Goal: Find specific page/section: Find specific page/section

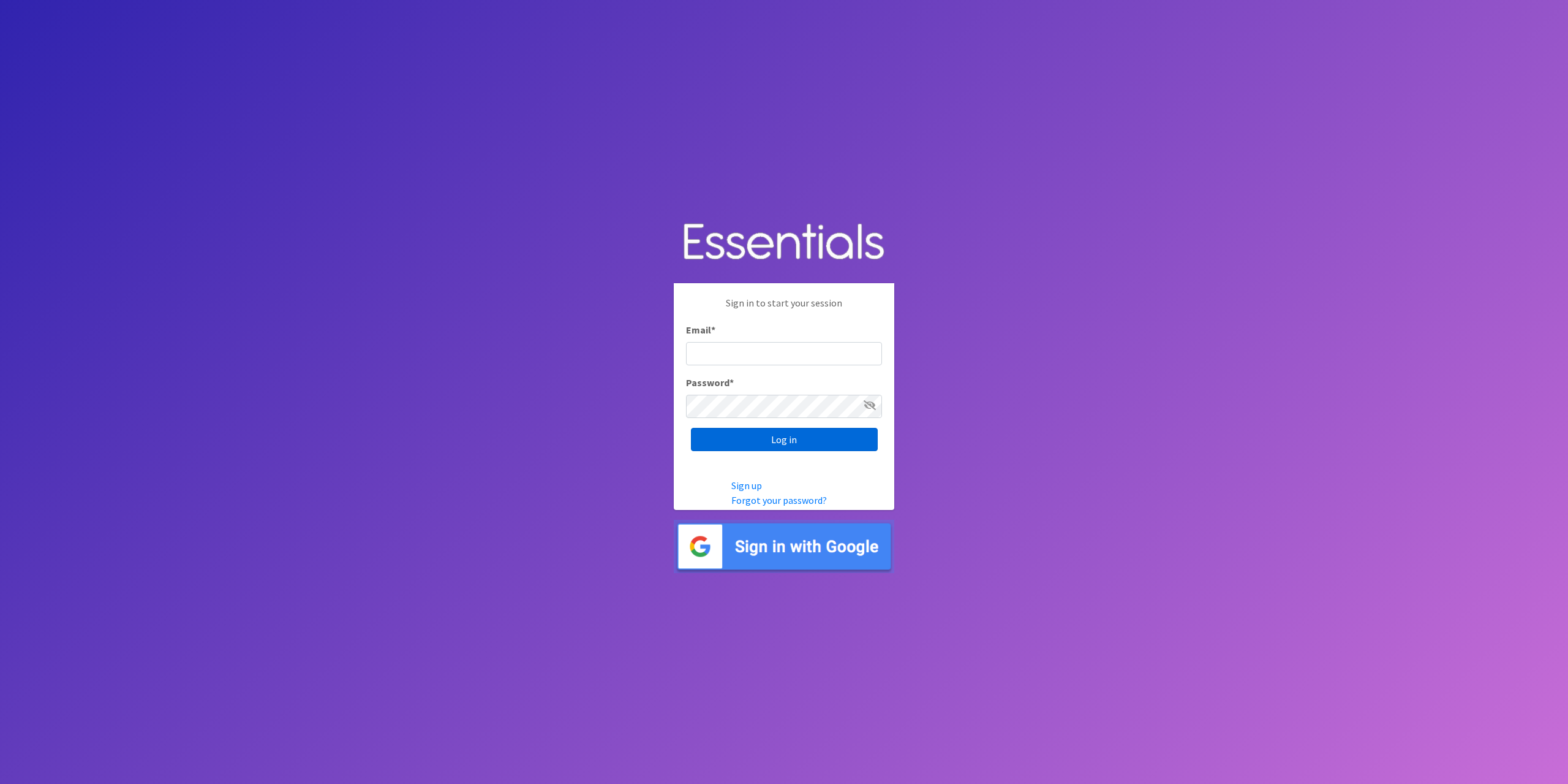
type input "tshaughnessy@ccozarks.org"
click at [771, 434] on input "Log in" at bounding box center [784, 439] width 187 height 23
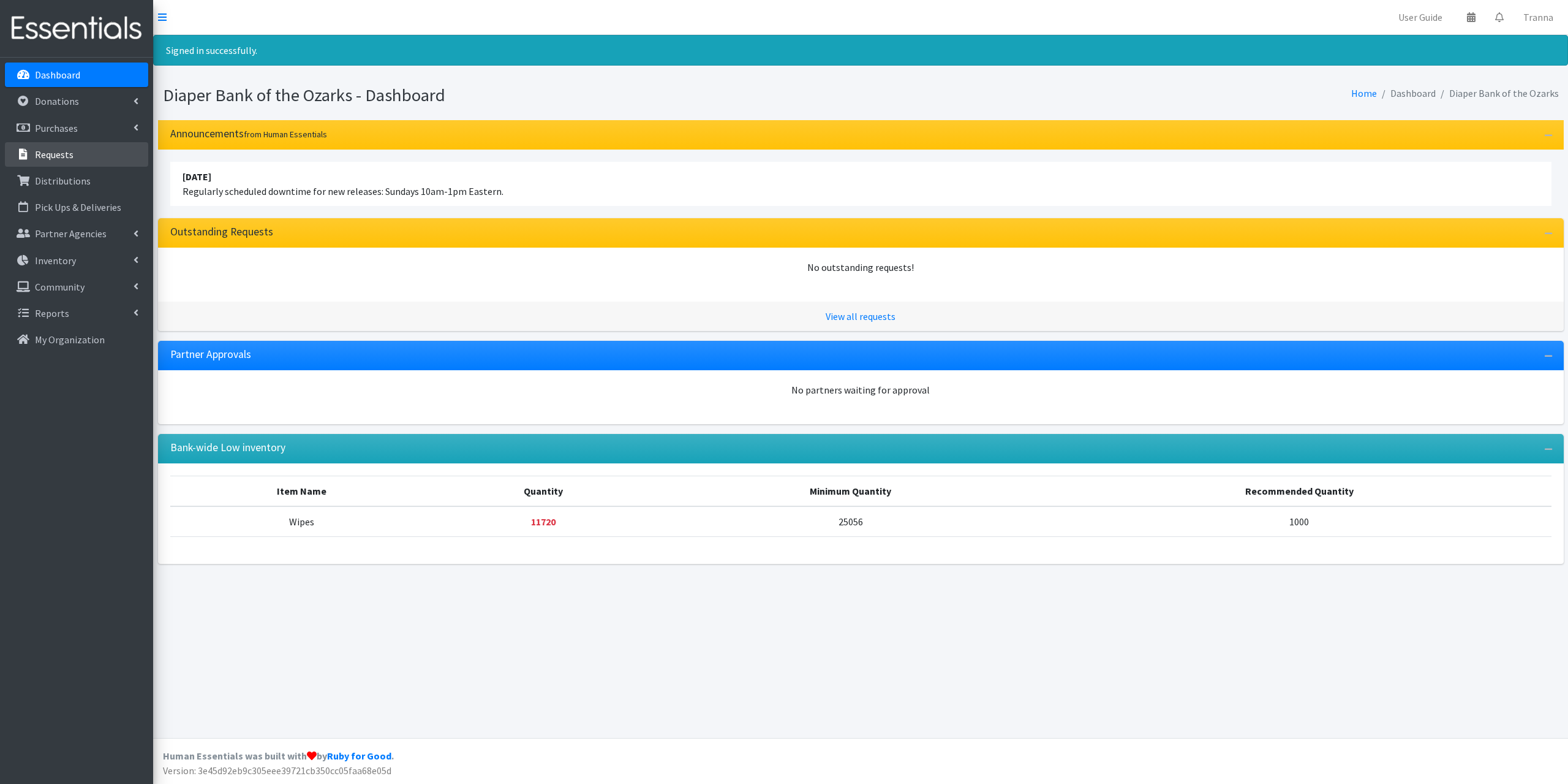
click at [82, 151] on link "Requests" at bounding box center [76, 154] width 144 height 25
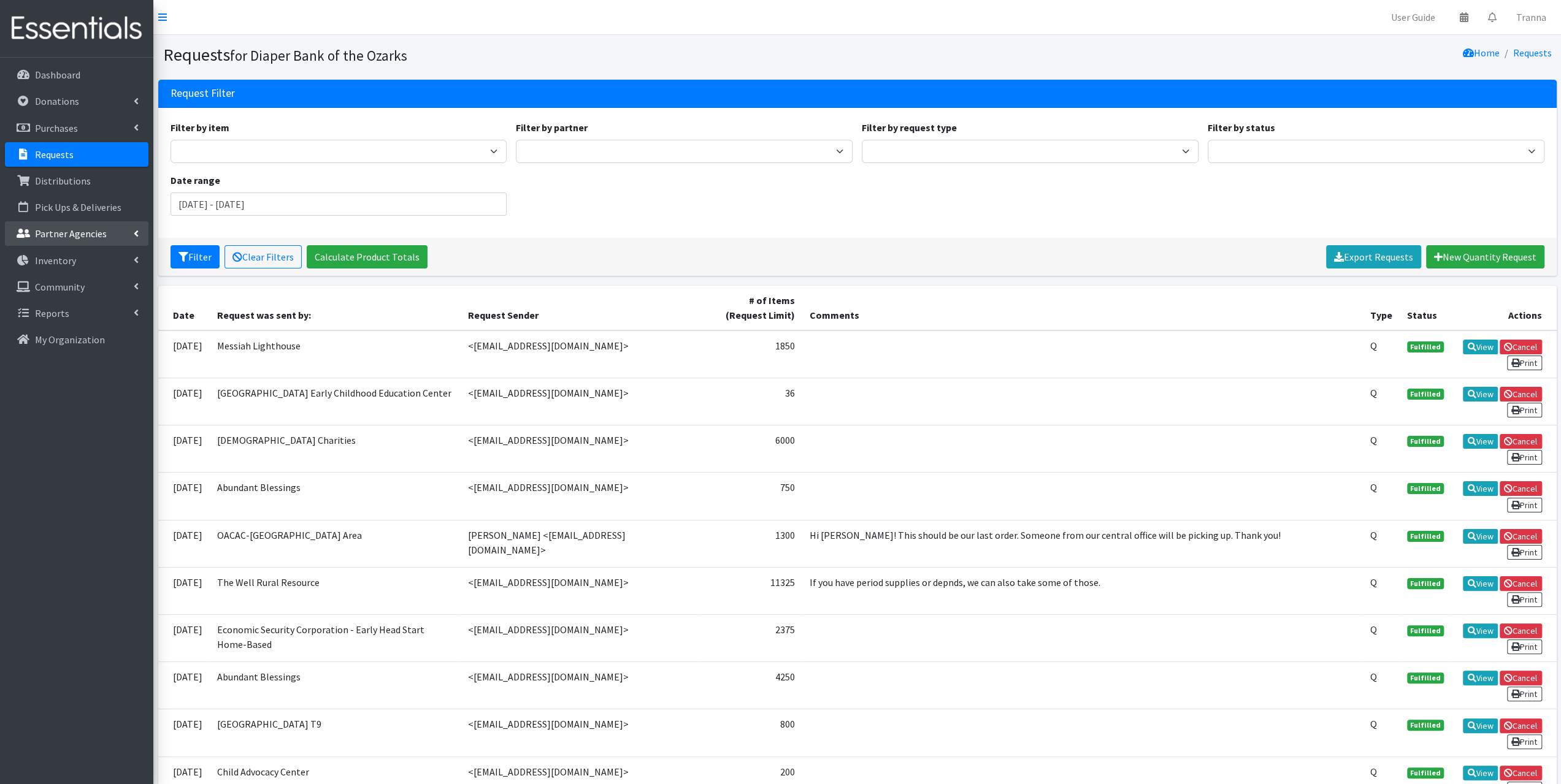
click at [65, 228] on p "Partner Agencies" at bounding box center [71, 233] width 71 height 12
click at [63, 257] on link "All Partners" at bounding box center [76, 261] width 144 height 25
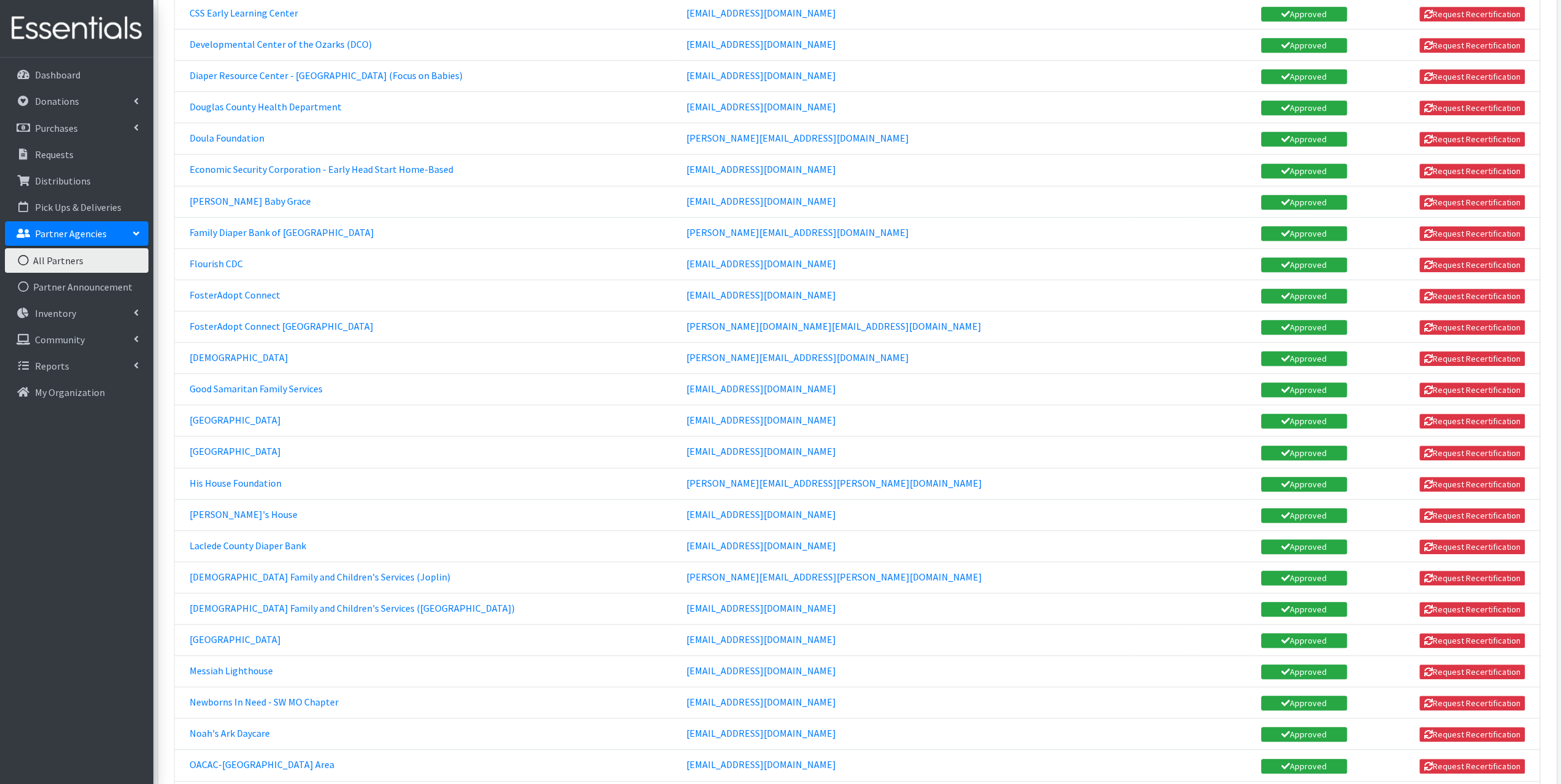
scroll to position [981, 0]
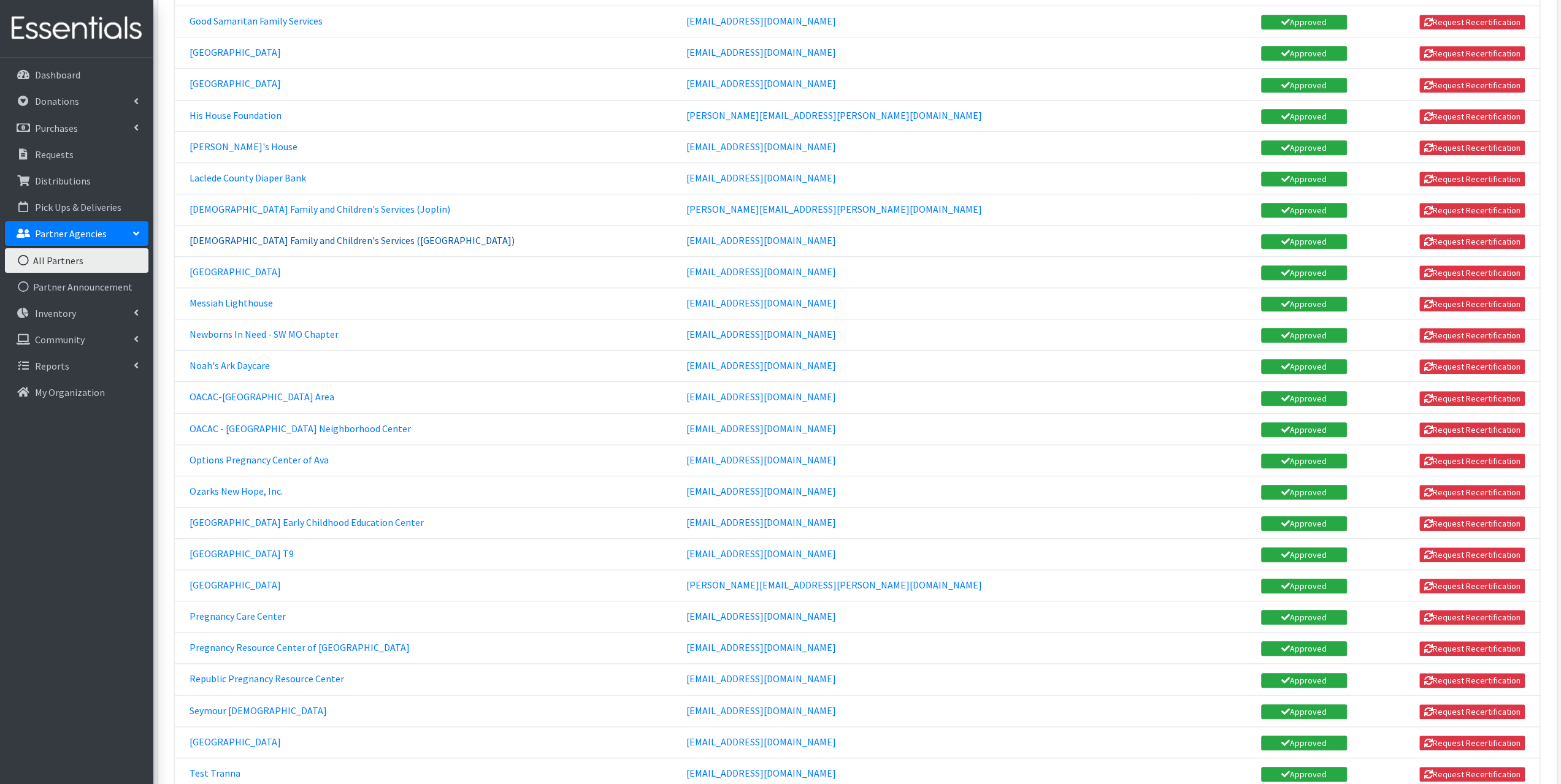
click at [264, 234] on link "[DEMOGRAPHIC_DATA] Family and Children's Services ([GEOGRAPHIC_DATA])" at bounding box center [352, 240] width 325 height 12
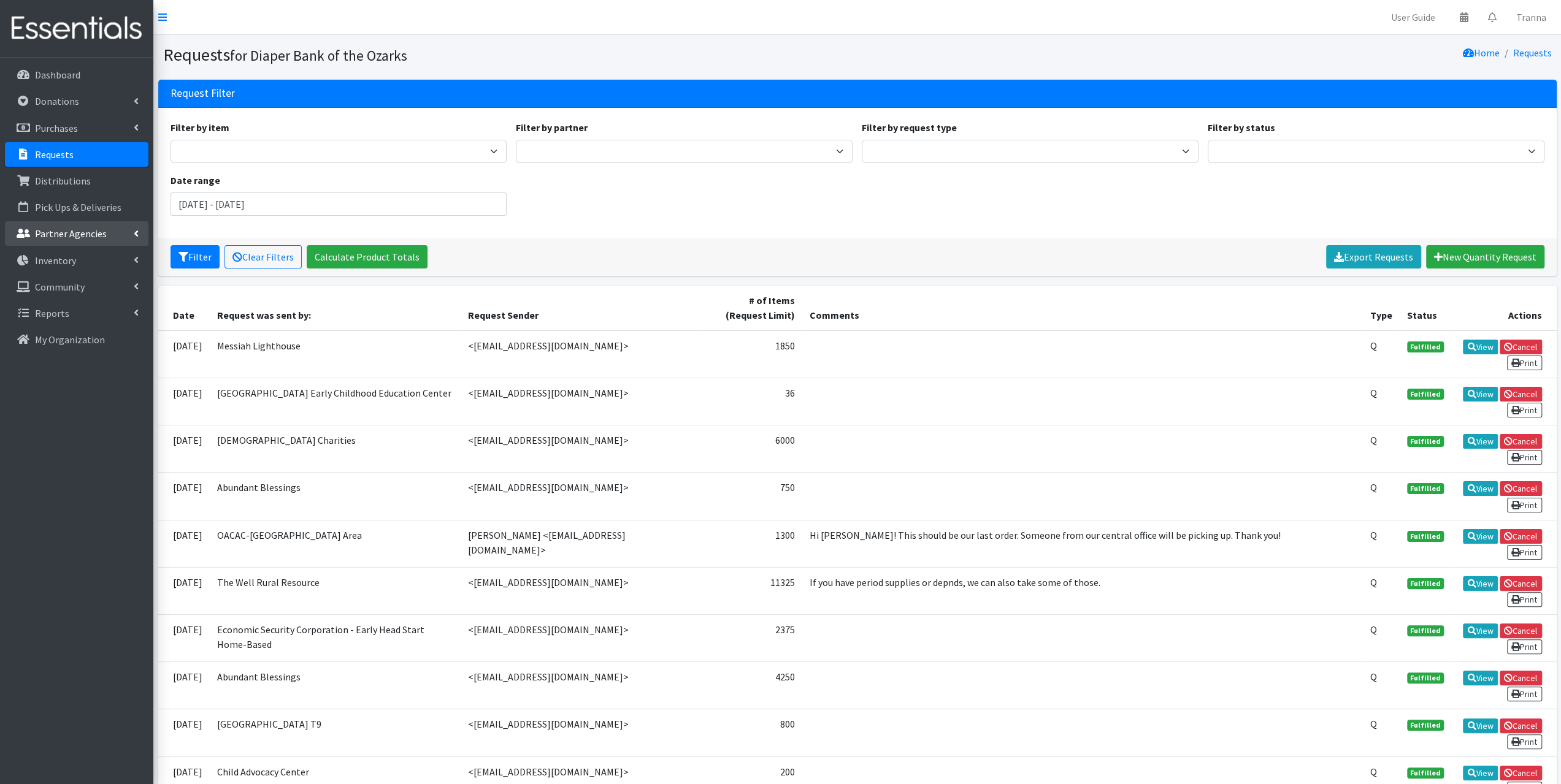
click at [53, 231] on p "Partner Agencies" at bounding box center [71, 233] width 71 height 12
click at [53, 253] on link "All Partners" at bounding box center [76, 261] width 144 height 25
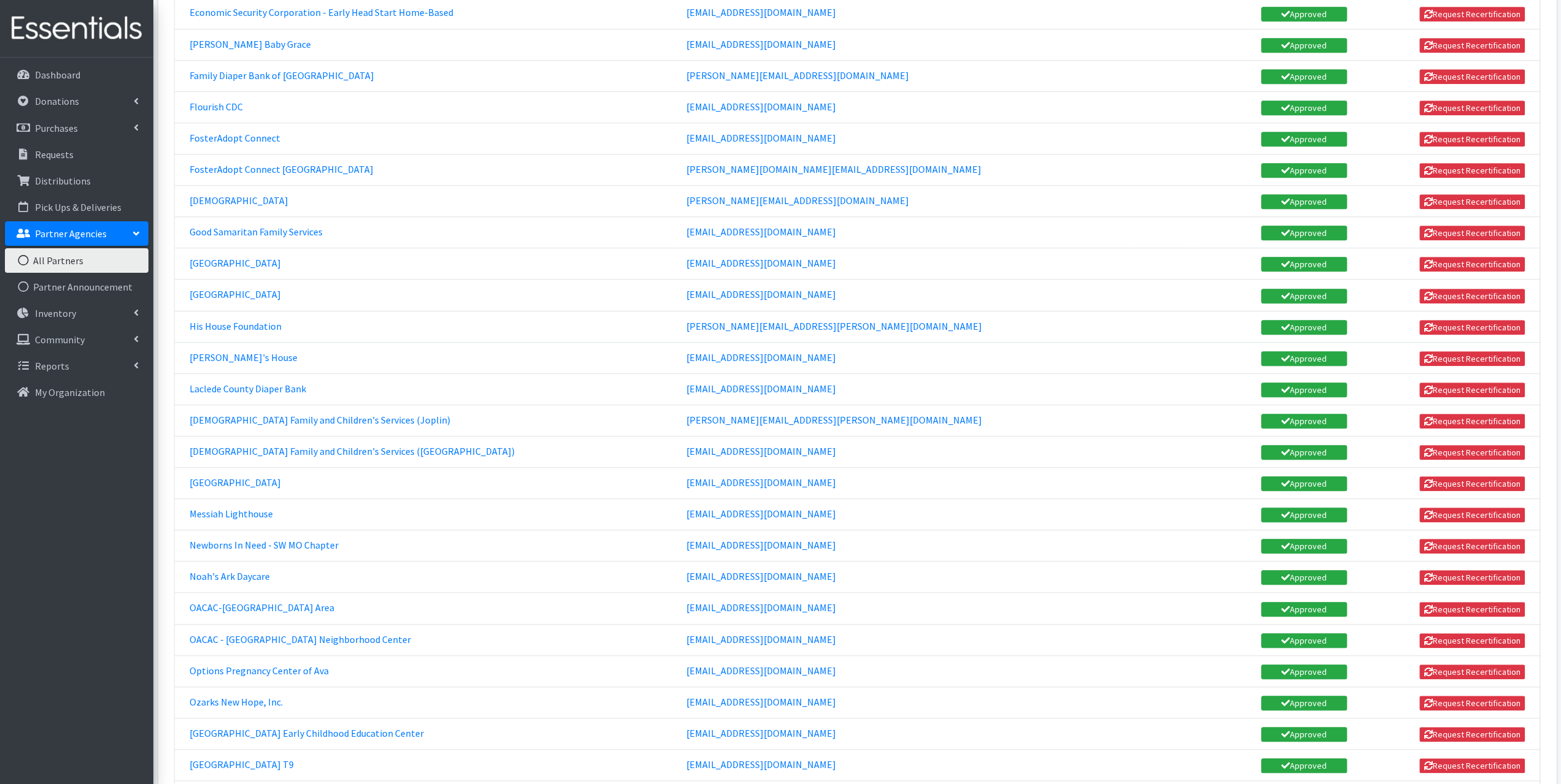
scroll to position [797, 0]
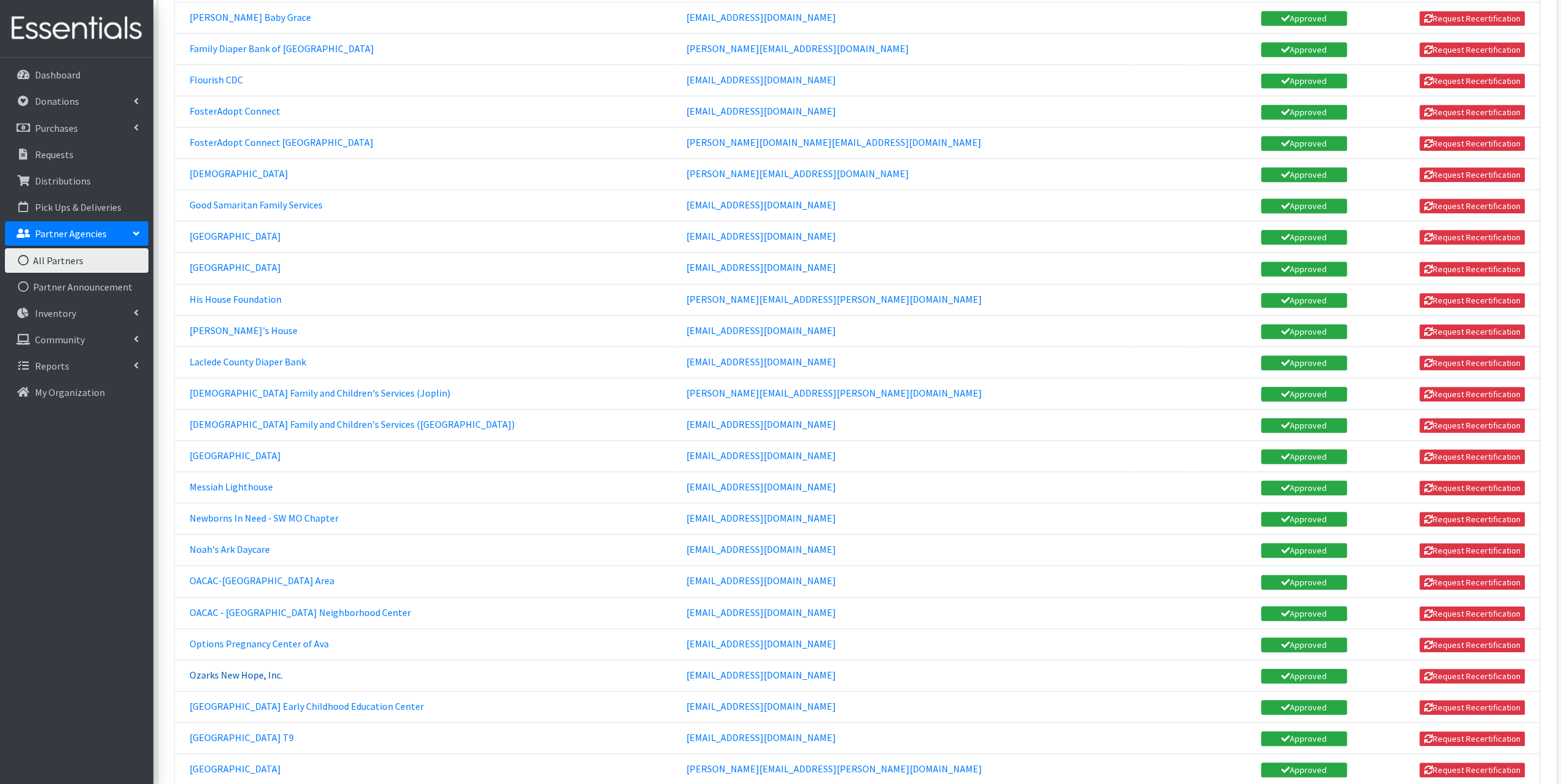
click at [233, 669] on link "Ozarks New Hope, Inc." at bounding box center [236, 674] width 93 height 12
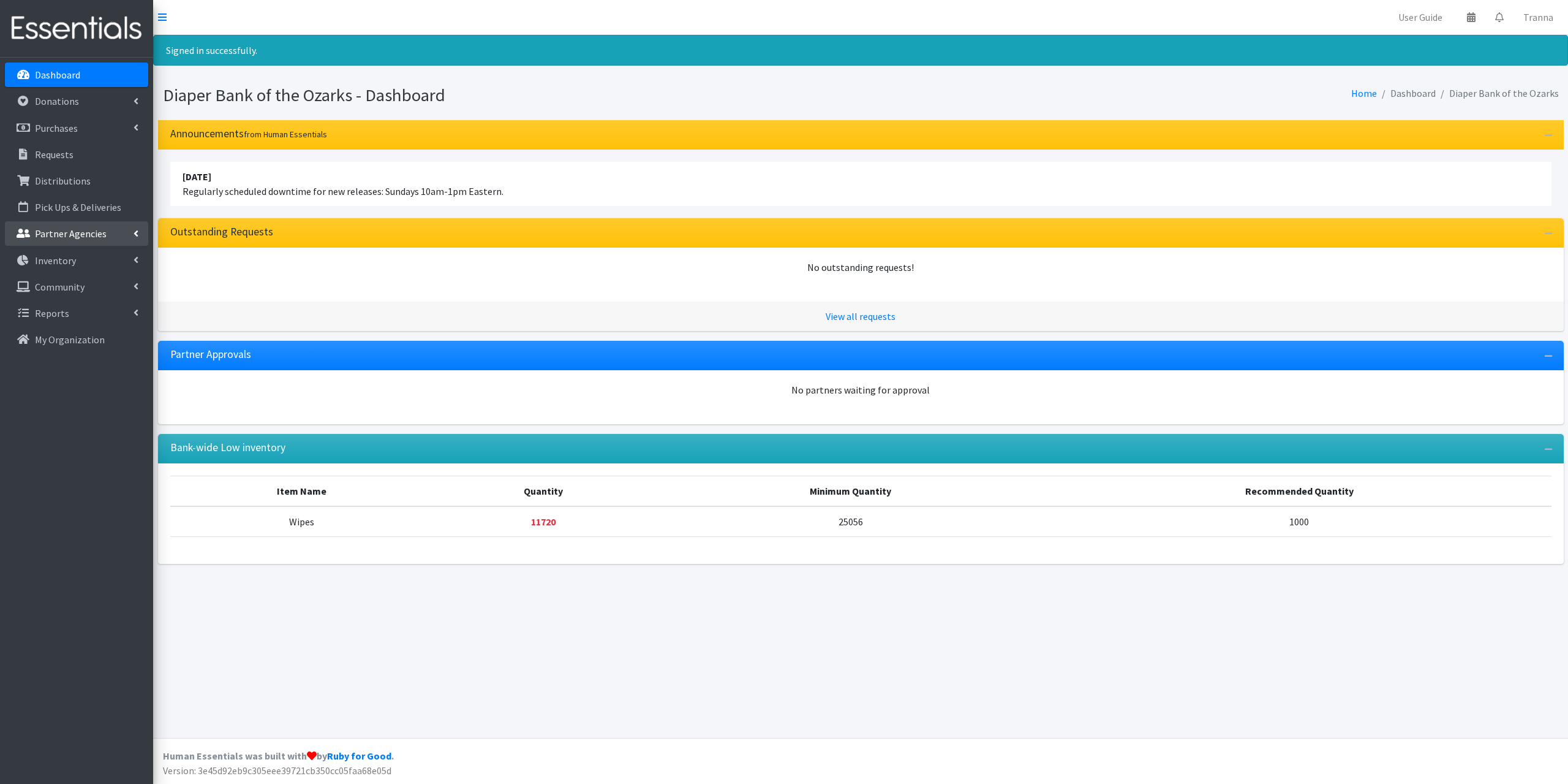
click at [83, 234] on p "Partner Agencies" at bounding box center [70, 233] width 71 height 12
click at [66, 263] on link "All Partners" at bounding box center [76, 261] width 144 height 25
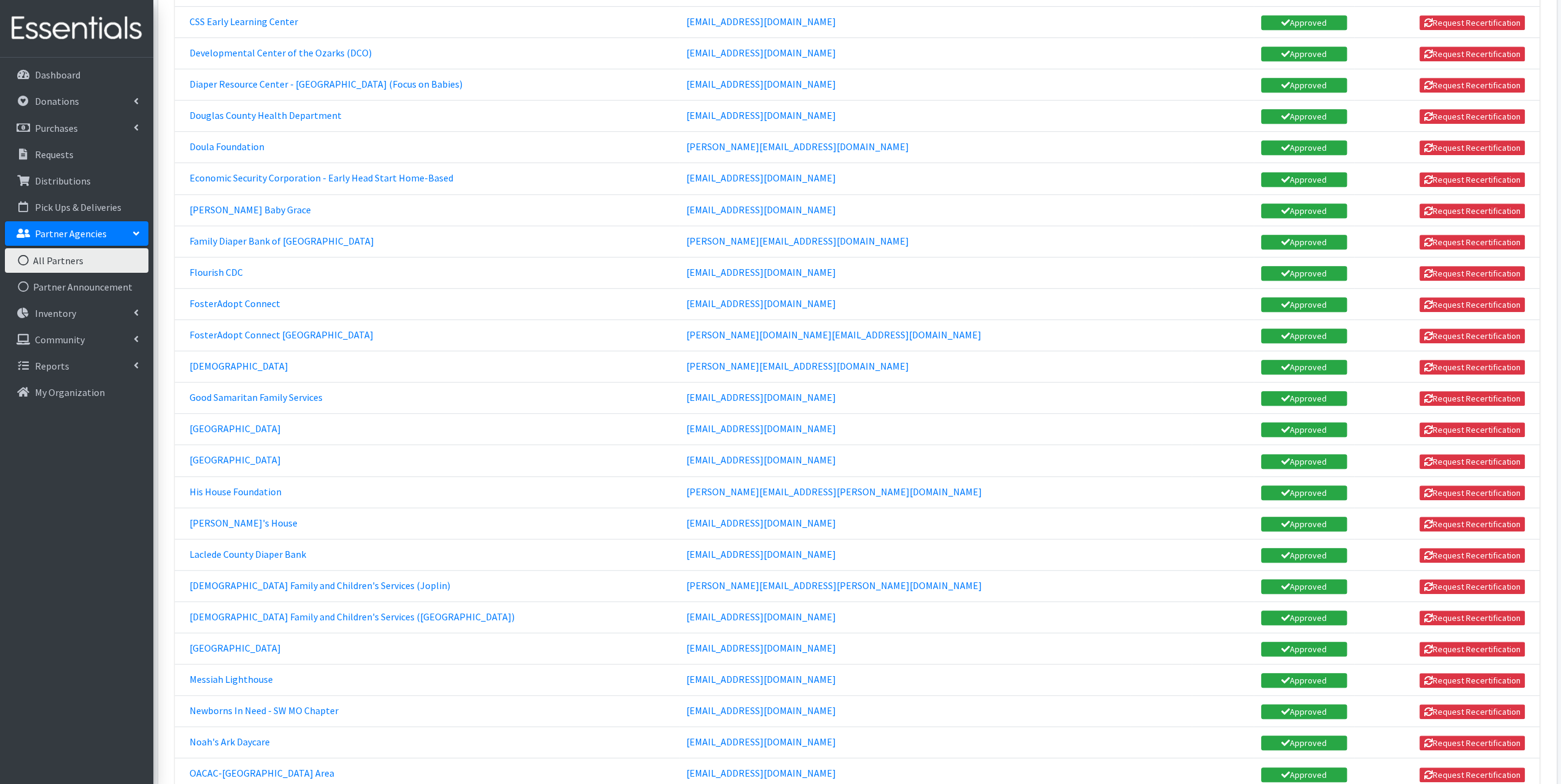
scroll to position [735, 0]
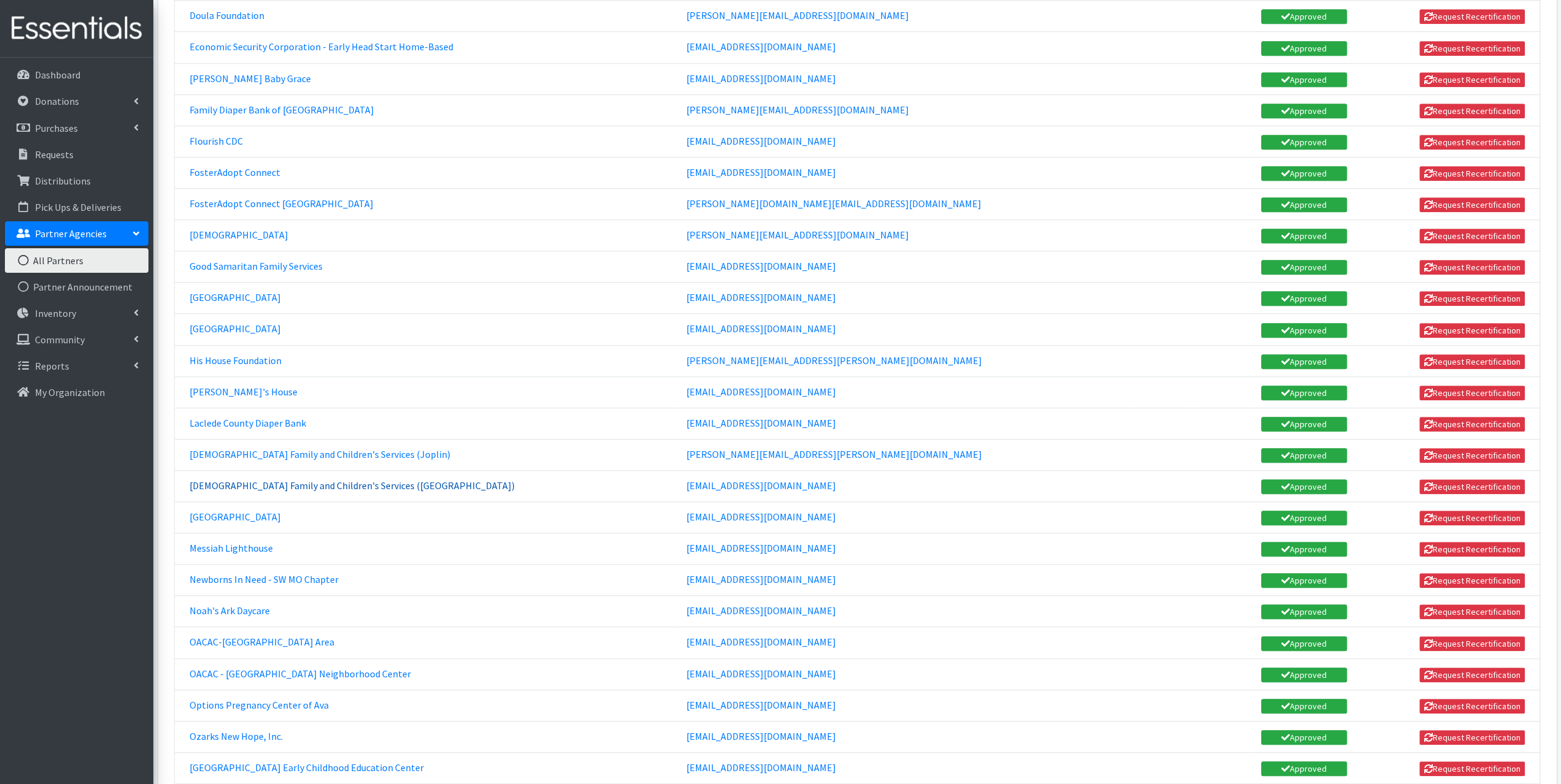
click at [285, 479] on link "[DEMOGRAPHIC_DATA] Family and Children's Services ([GEOGRAPHIC_DATA])" at bounding box center [352, 485] width 325 height 12
